Goal: Check status: Check status

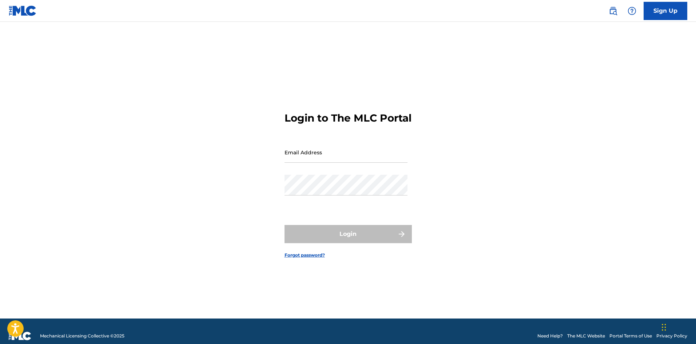
click at [352, 161] on input "Email Address" at bounding box center [346, 152] width 123 height 21
type input "[EMAIL_ADDRESS][DOMAIN_NAME]"
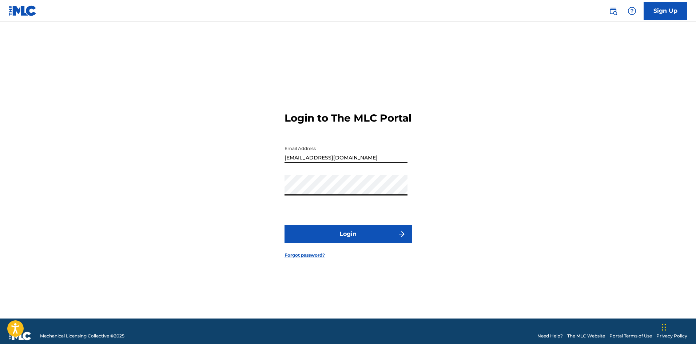
click at [354, 243] on button "Login" at bounding box center [348, 234] width 127 height 18
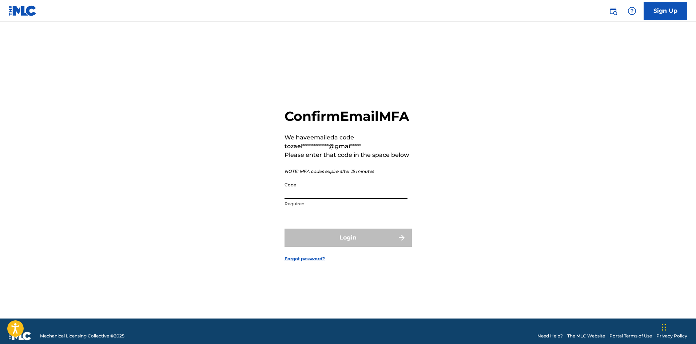
paste input "505465"
type input "505465"
click at [375, 246] on button "Login" at bounding box center [348, 238] width 127 height 18
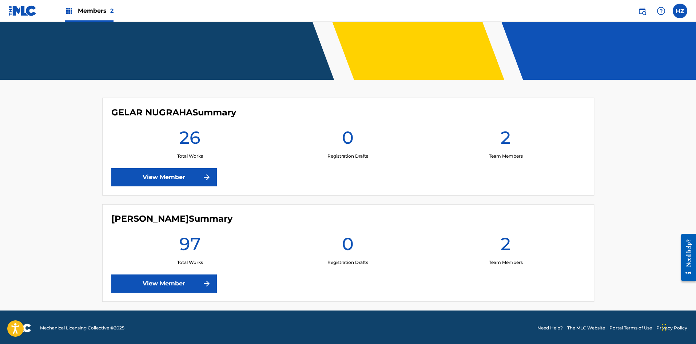
scroll to position [135, 0]
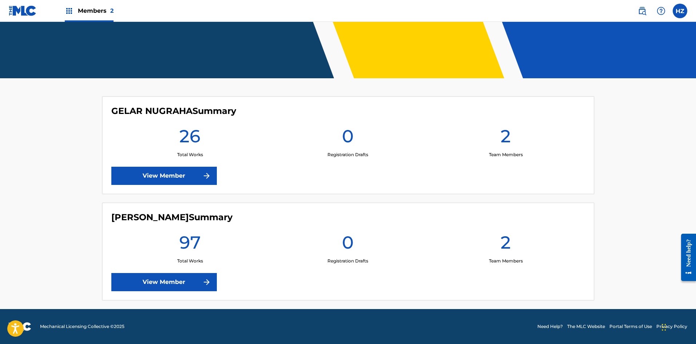
click at [201, 277] on link "View Member" at bounding box center [164, 282] width 106 height 18
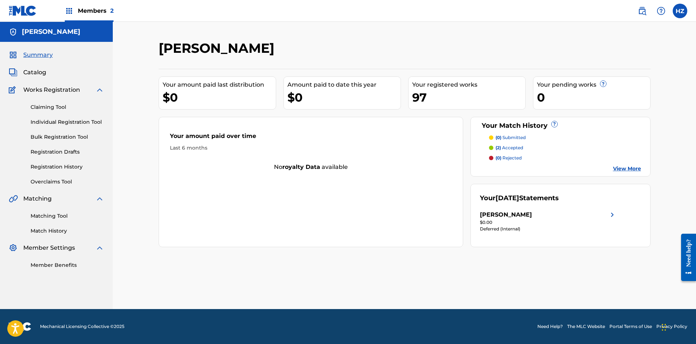
click at [611, 213] on img at bounding box center [612, 214] width 9 height 9
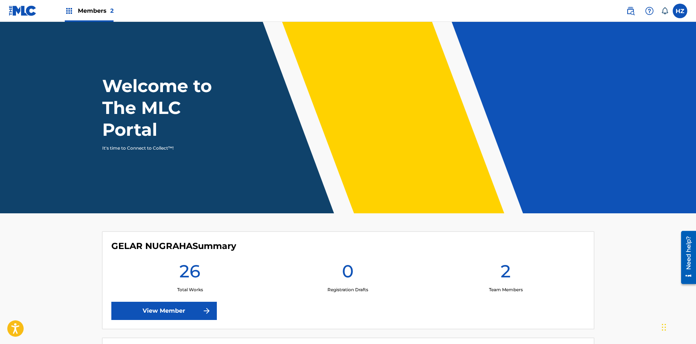
click at [206, 304] on link "View Member" at bounding box center [164, 311] width 106 height 18
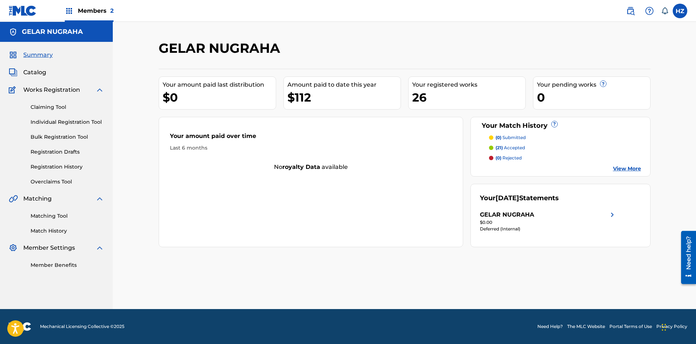
click at [680, 12] on label at bounding box center [680, 11] width 15 height 15
click at [680, 11] on input "HZ Herman Zaelani zaelaniherman819@gmail.com Notification Preferences Profile L…" at bounding box center [680, 11] width 0 height 0
click at [613, 102] on p "Log out" at bounding box center [609, 103] width 17 height 7
click at [680, 11] on input "HZ Herman Zaelani zaelaniherman819@gmail.com Notification Preferences Profile L…" at bounding box center [680, 11] width 0 height 0
